Goal: Task Accomplishment & Management: Complete application form

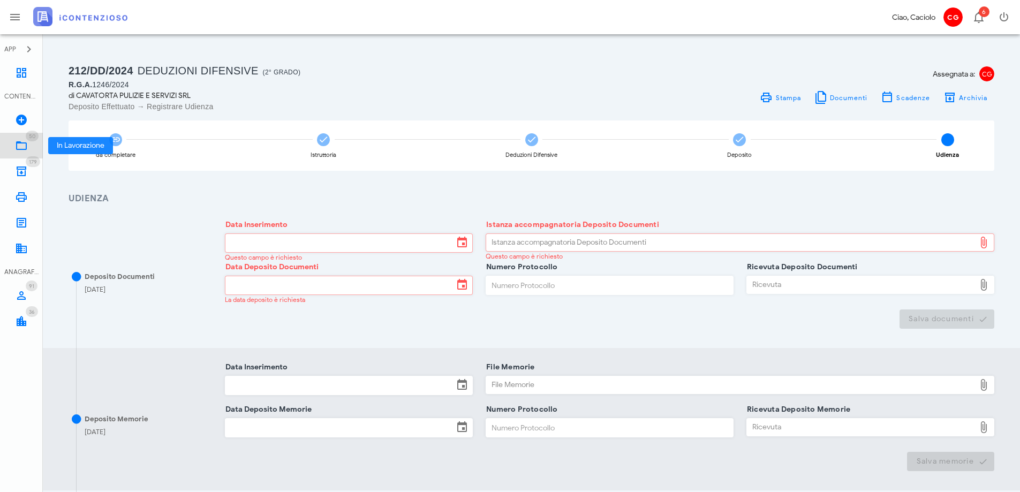
click at [24, 142] on icon at bounding box center [21, 145] width 13 height 13
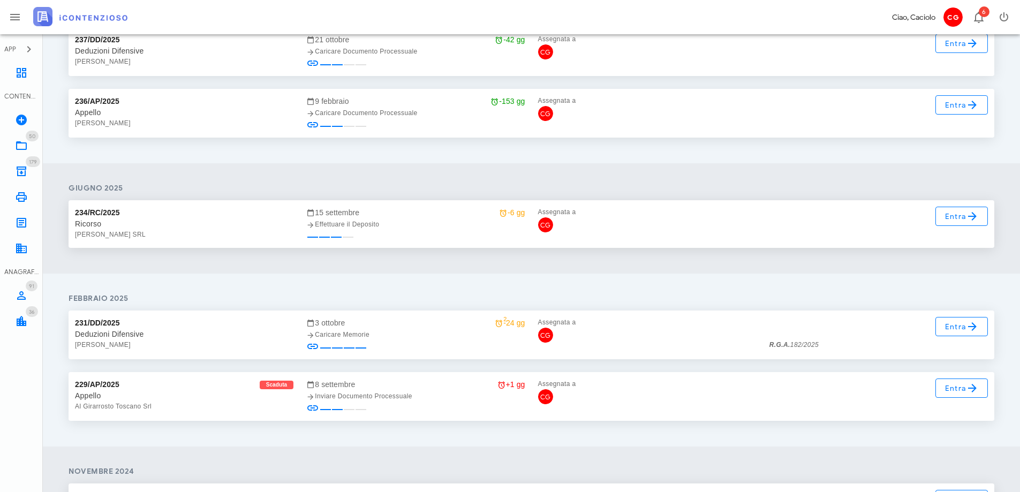
scroll to position [482, 0]
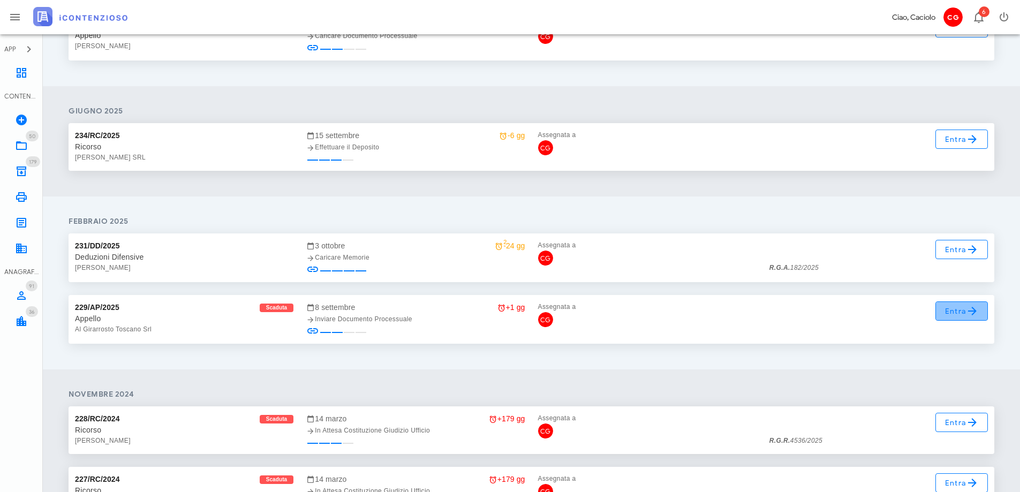
click at [950, 315] on span "Entra" at bounding box center [962, 311] width 35 height 13
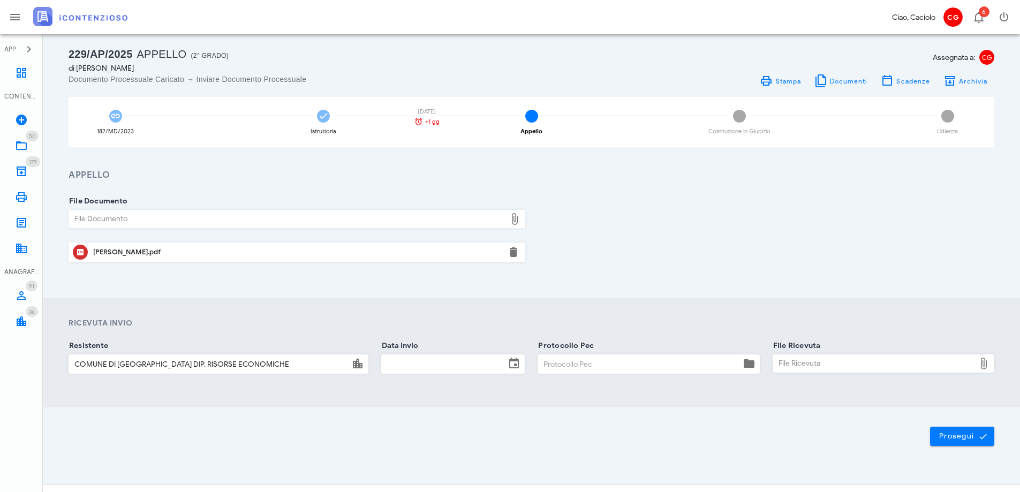
scroll to position [33, 0]
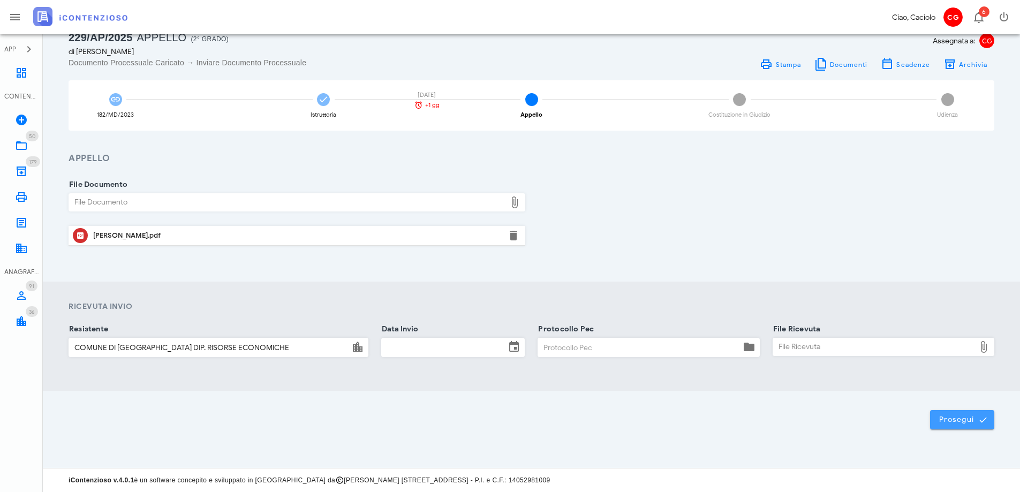
click at [939, 426] on button "Prosegui" at bounding box center [962, 419] width 64 height 19
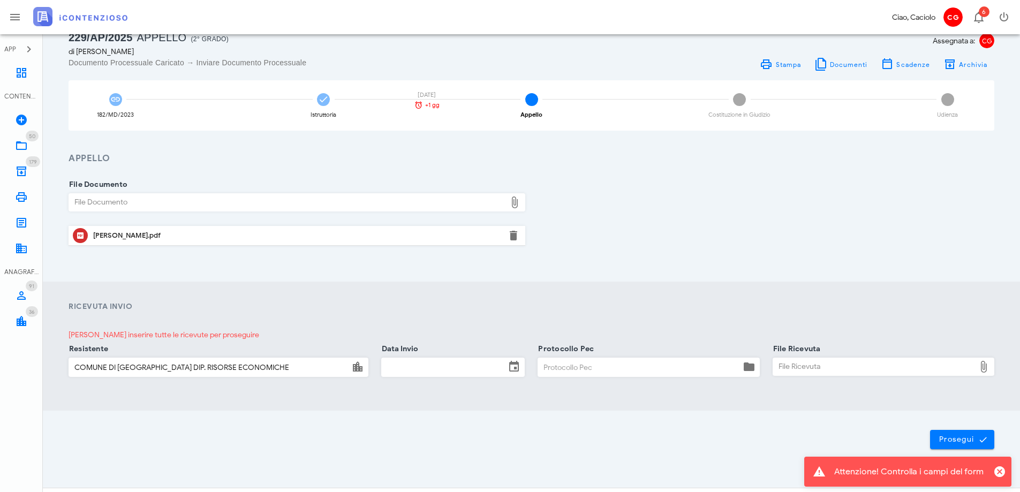
scroll to position [0, 0]
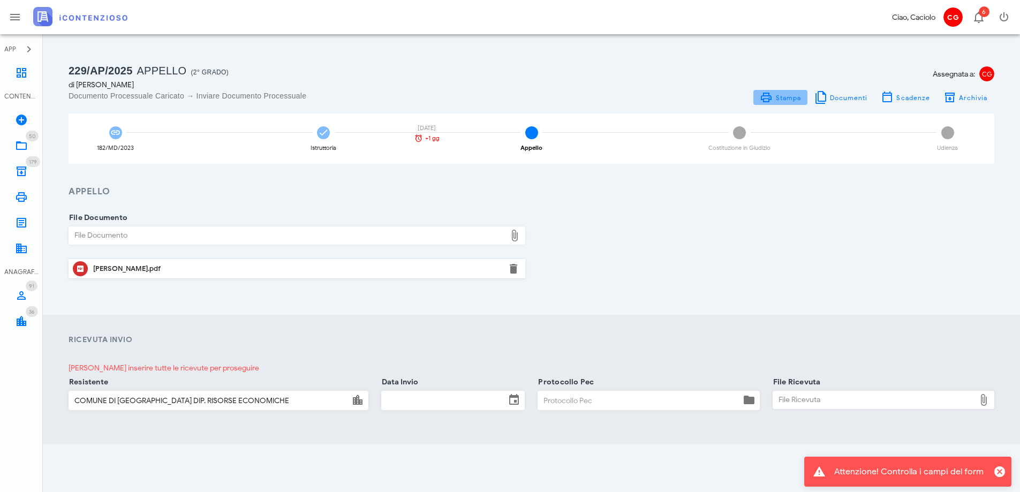
click at [773, 97] on icon at bounding box center [766, 97] width 13 height 13
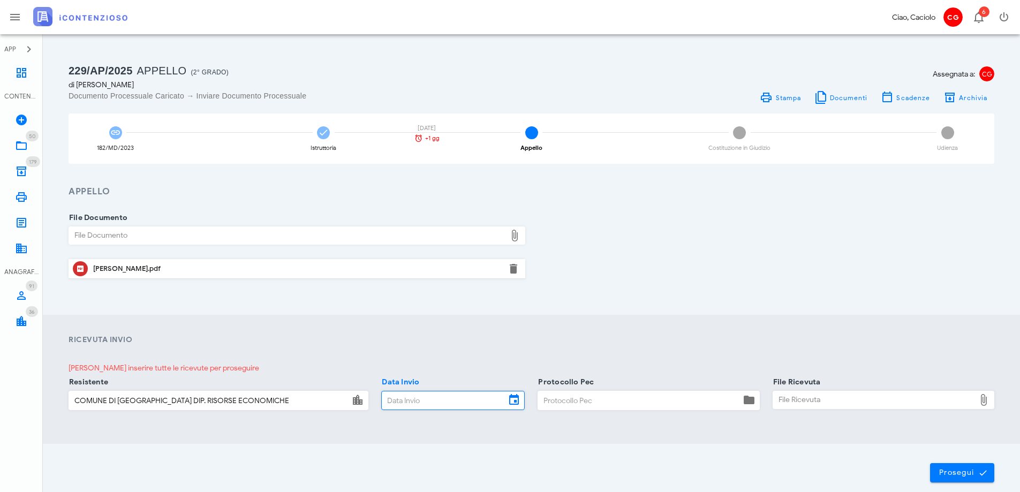
click at [427, 402] on input "Data Invio" at bounding box center [444, 400] width 124 height 18
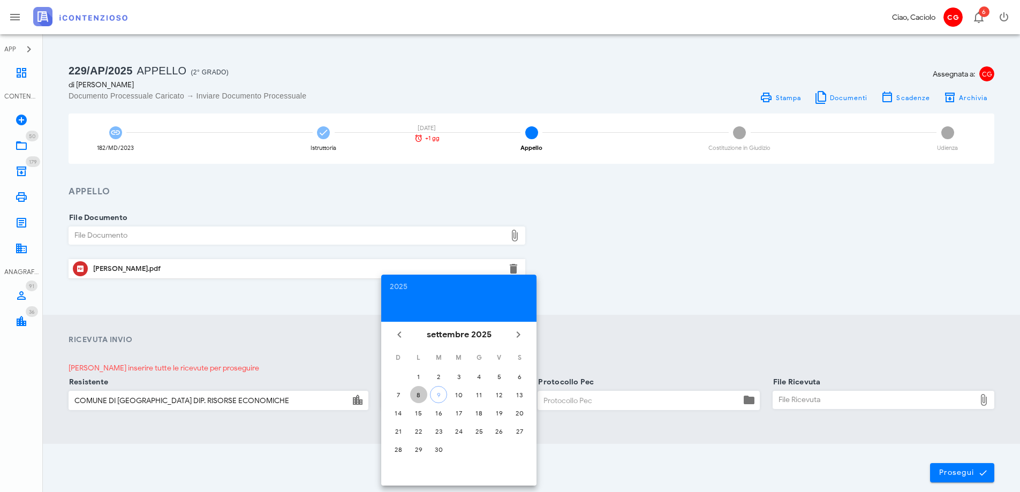
click at [424, 396] on div "8" at bounding box center [418, 395] width 17 height 8
type input "[DATE]"
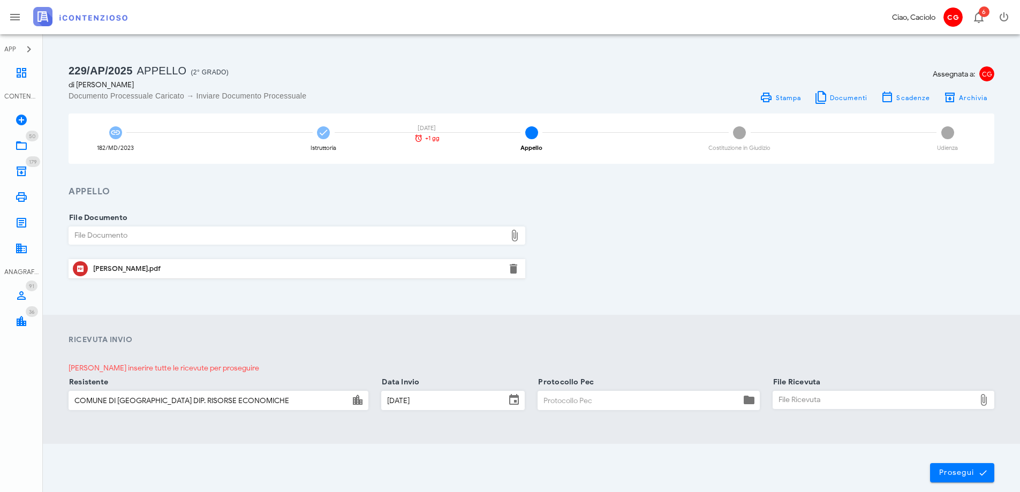
click at [558, 406] on input "Protocollo Pec" at bounding box center [639, 400] width 202 height 18
type input "9999999999999999999999999"
click at [855, 403] on div "File Ricevuta" at bounding box center [874, 399] width 202 height 17
type input "C:\fakepath\postacert.eml (244 KB).msg"
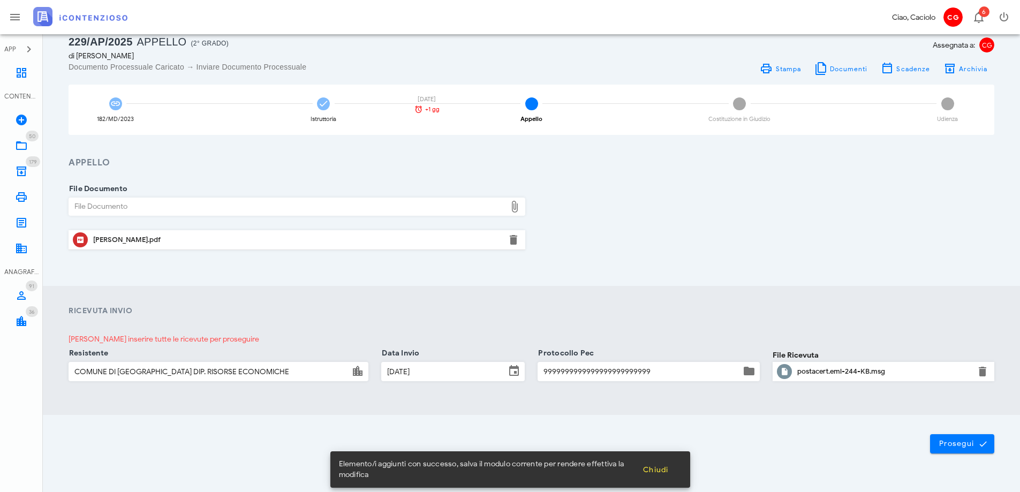
scroll to position [53, 0]
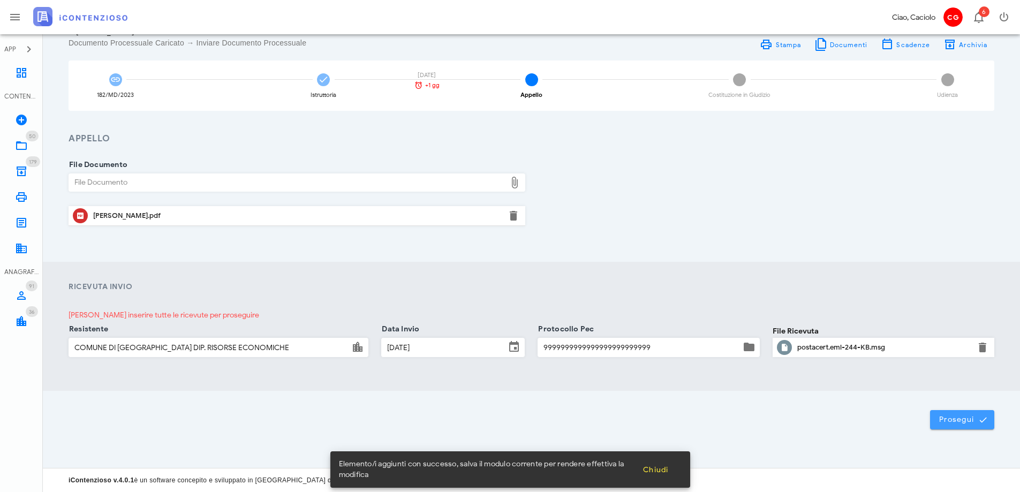
click at [948, 424] on span "Prosegui" at bounding box center [962, 420] width 47 height 10
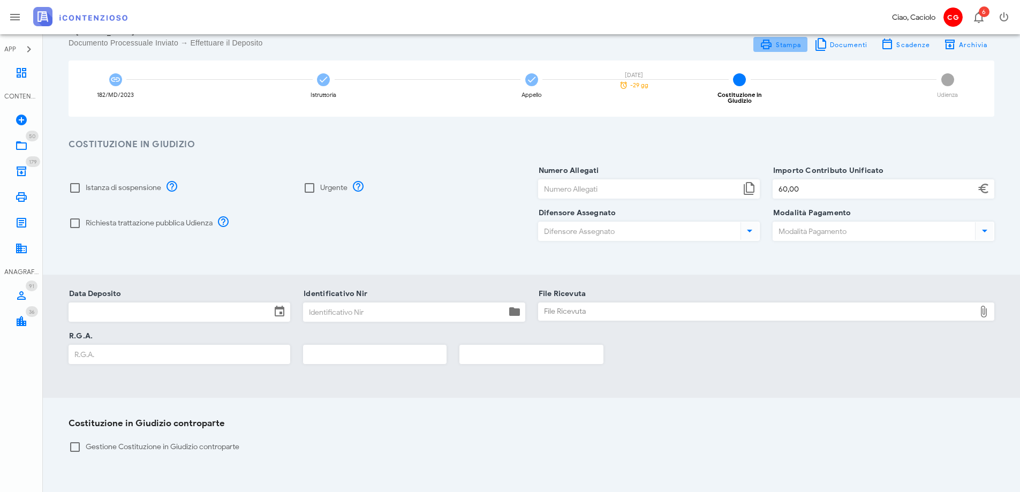
click at [781, 42] on span "Stampa" at bounding box center [788, 45] width 26 height 8
